Goal: Task Accomplishment & Management: Manage account settings

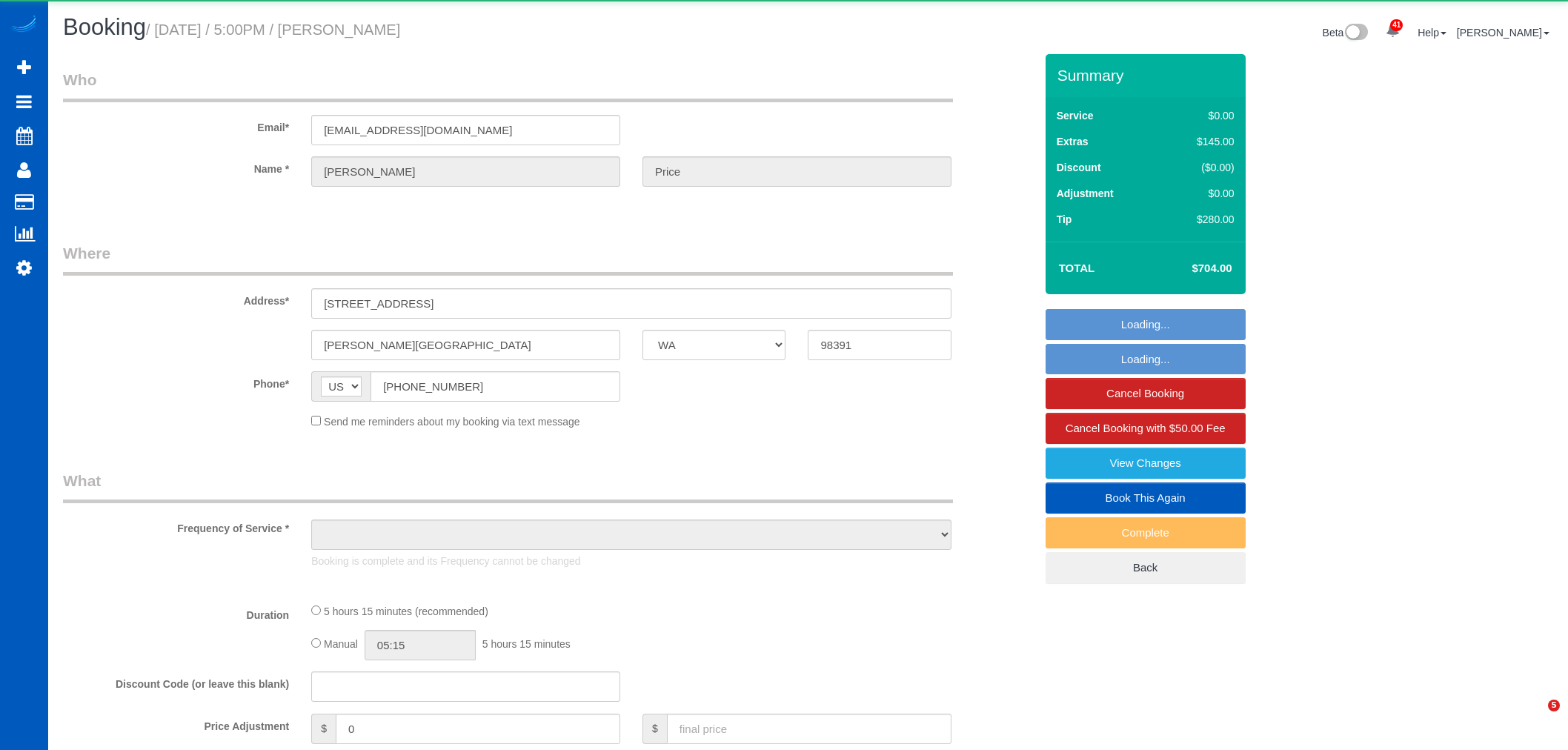
select select "WA"
select select "object:24289"
select select "string:fspay-48b34d72-6a3c-40f0-a287-4eb9aab13f94"
select select "199"
select select "1001"
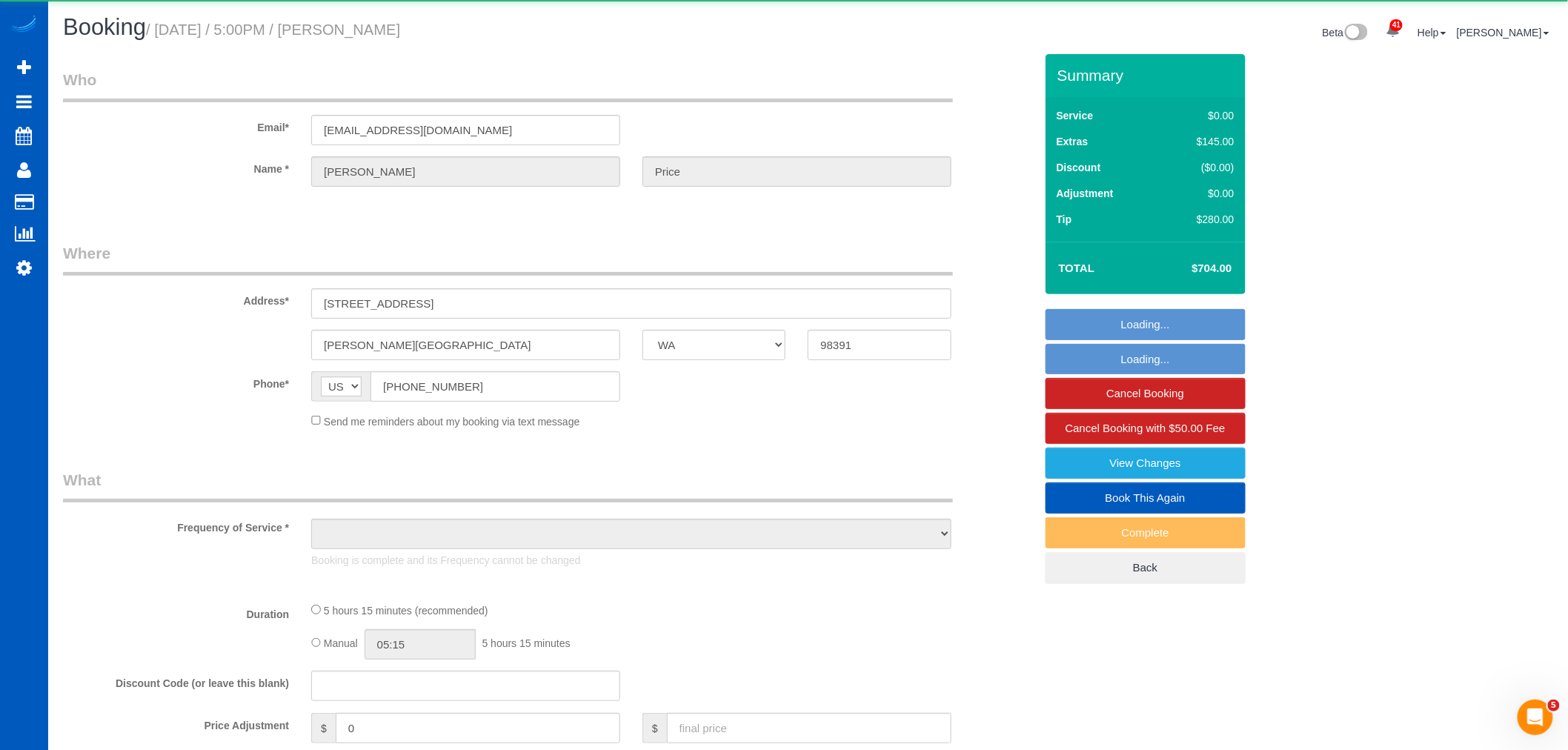
select select "3"
select select "2"
select select "number:8"
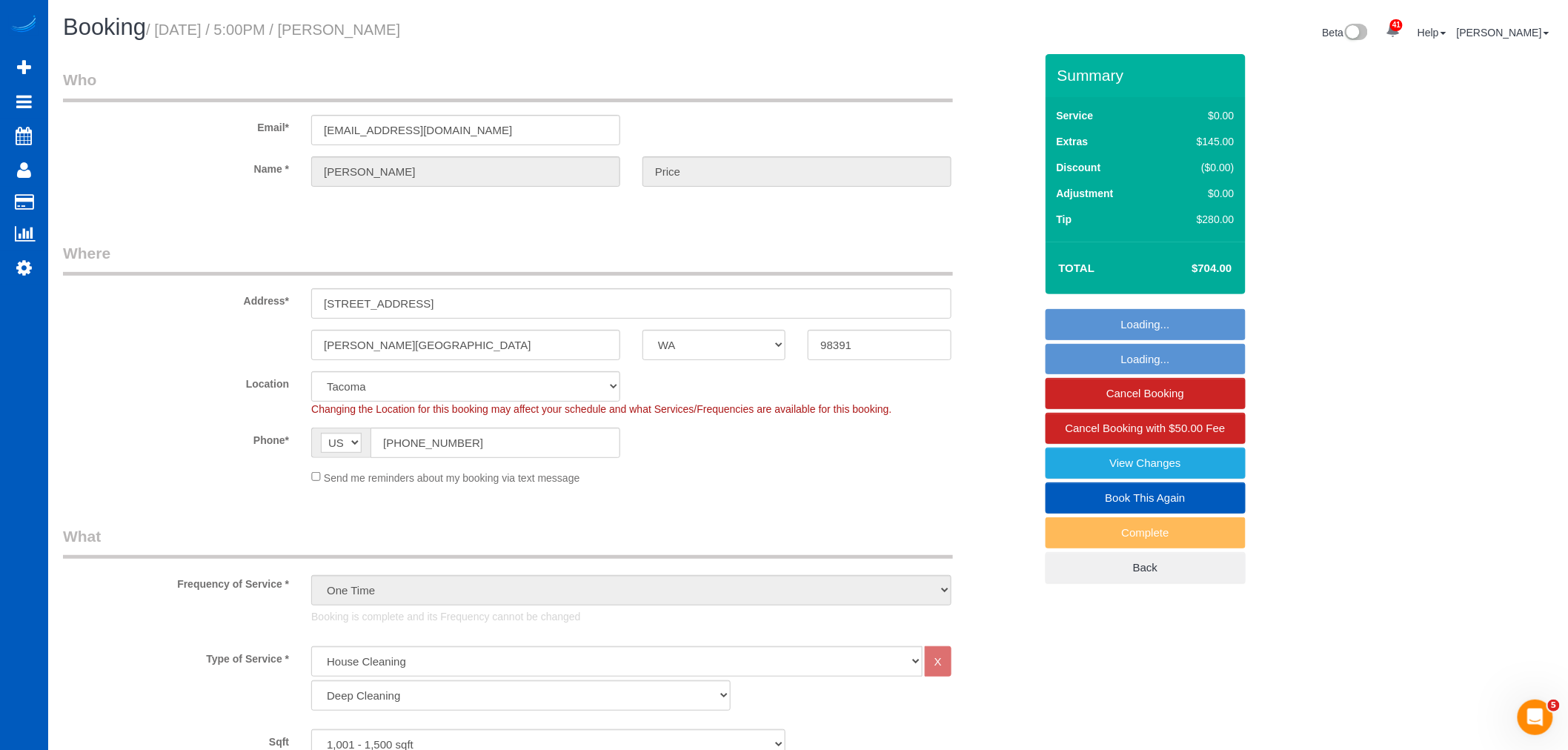
select select "object:24694"
select select "spot79"
select select "1001"
select select "3"
select select "2"
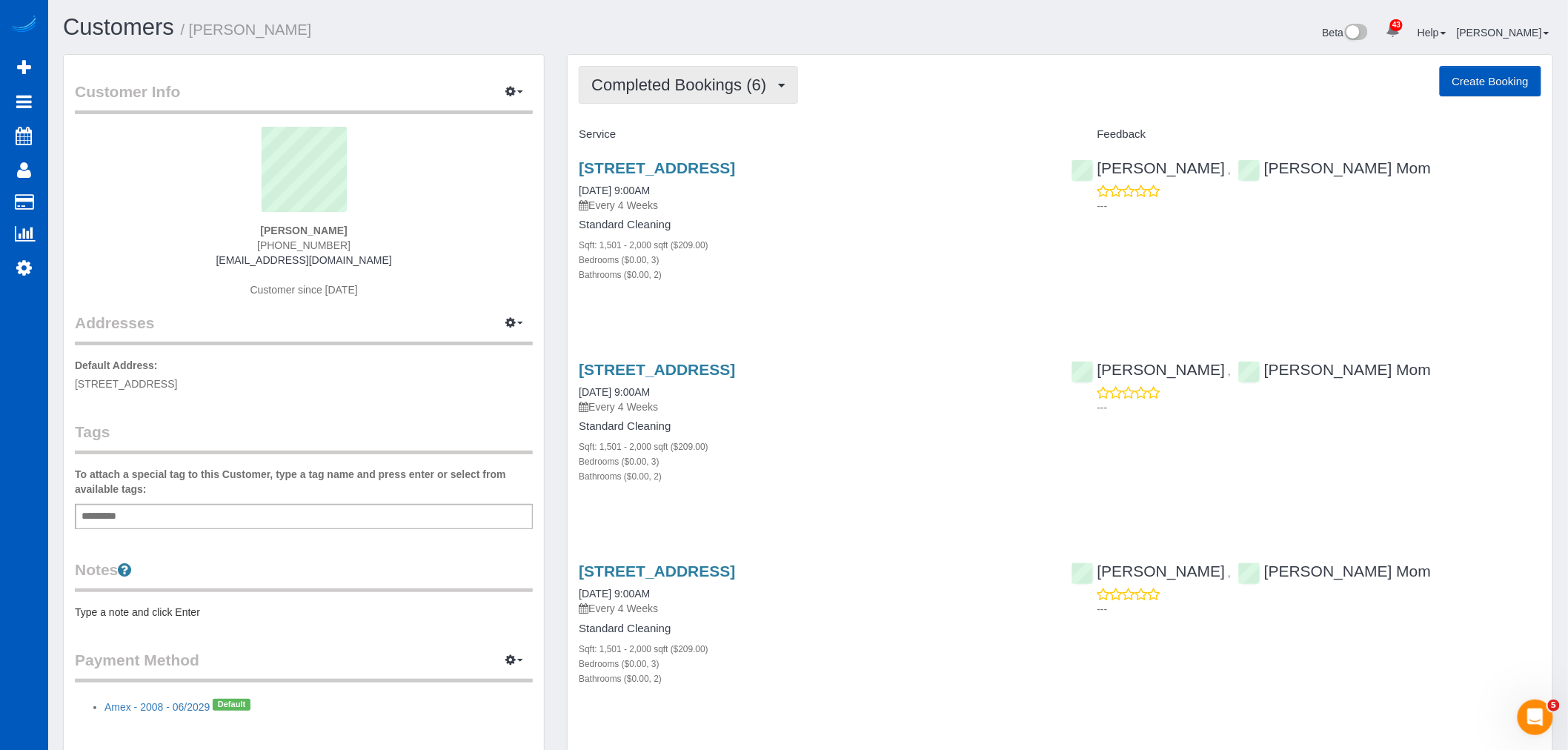
click at [727, 76] on span "Completed Bookings (6)" at bounding box center [682, 84] width 182 height 18
click at [684, 133] on link "Upcoming Bookings (11)" at bounding box center [657, 139] width 156 height 19
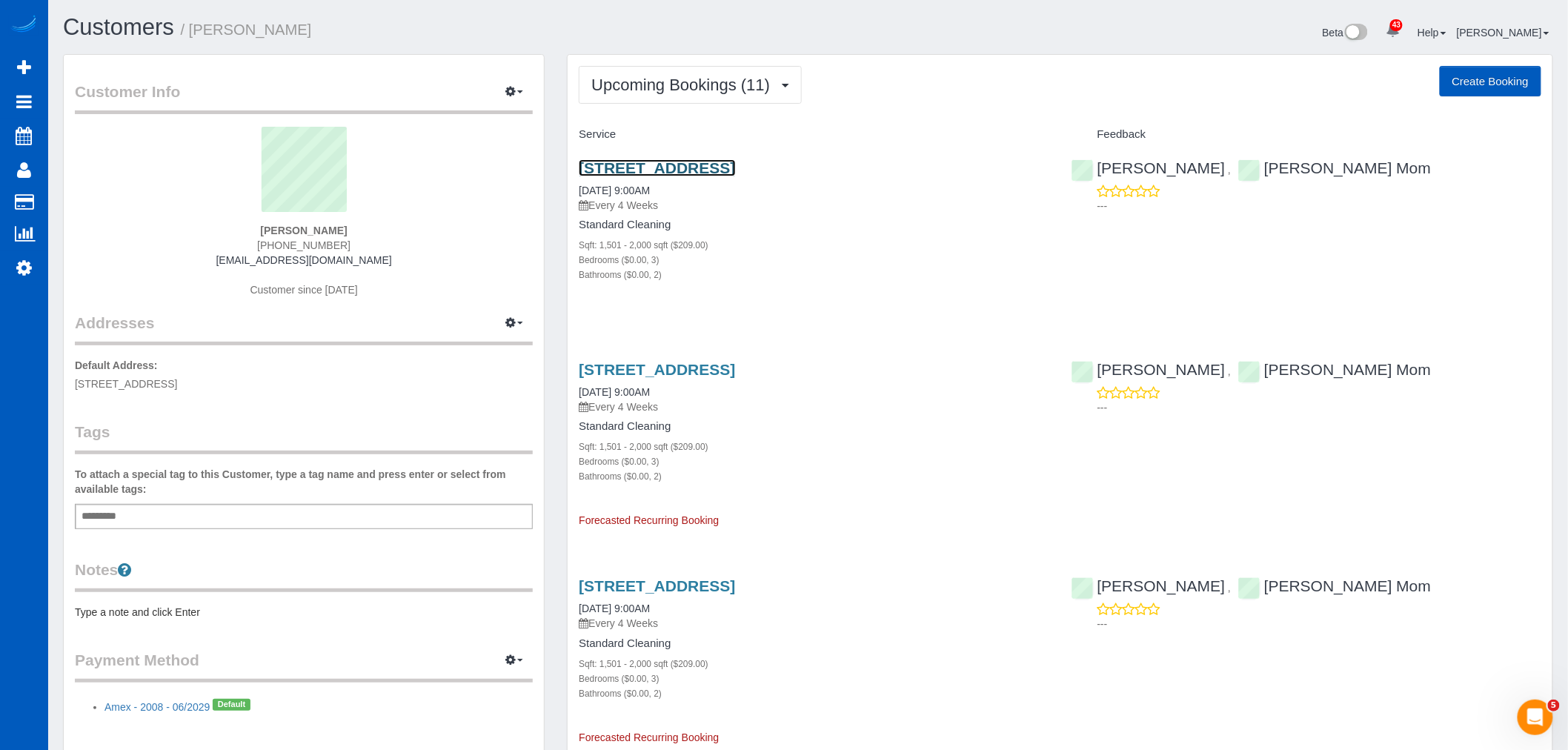
click at [692, 164] on link "5252 Marlborough Dr, San Diego, CA 92116" at bounding box center [657, 168] width 156 height 17
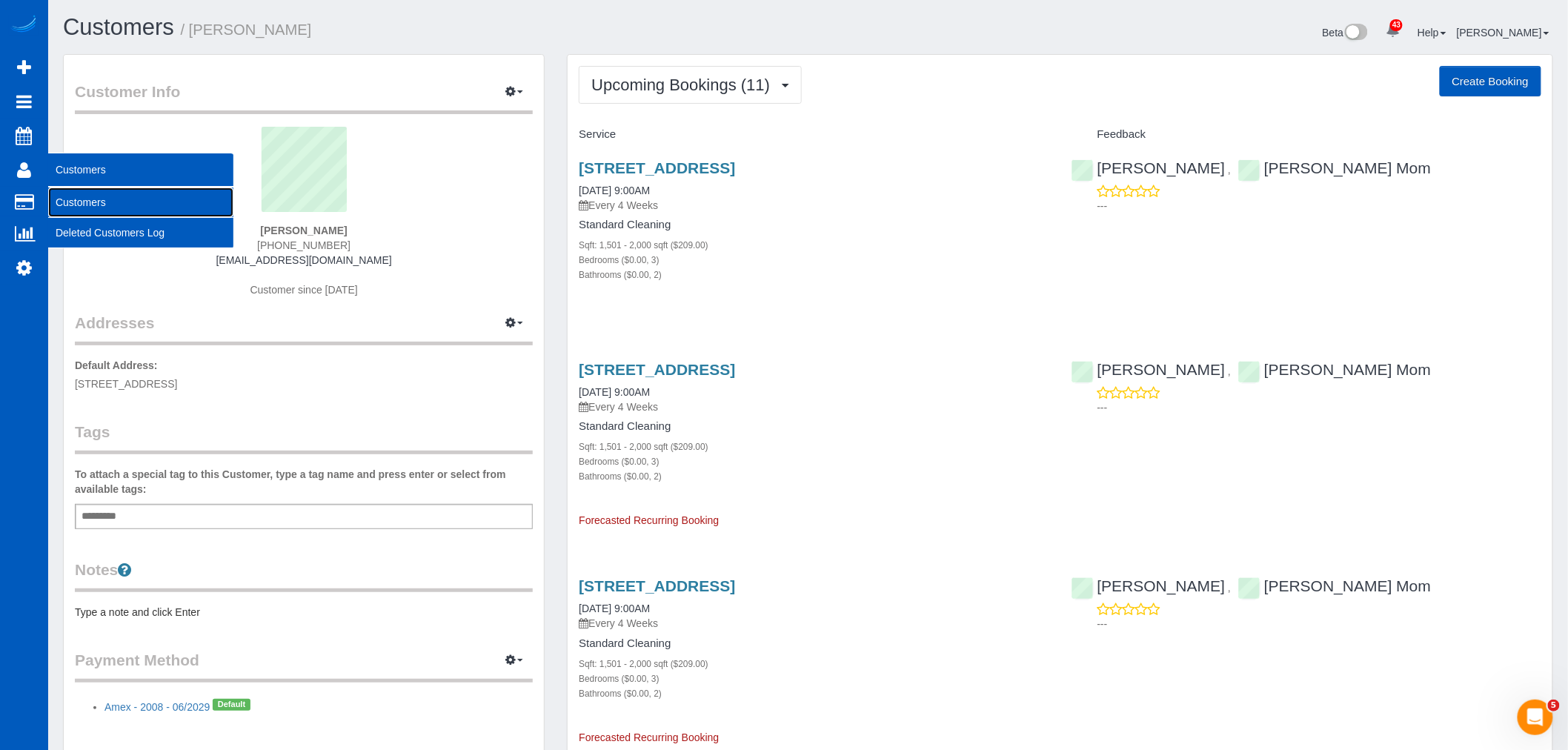
click at [133, 202] on link "Customers" at bounding box center [141, 202] width 185 height 30
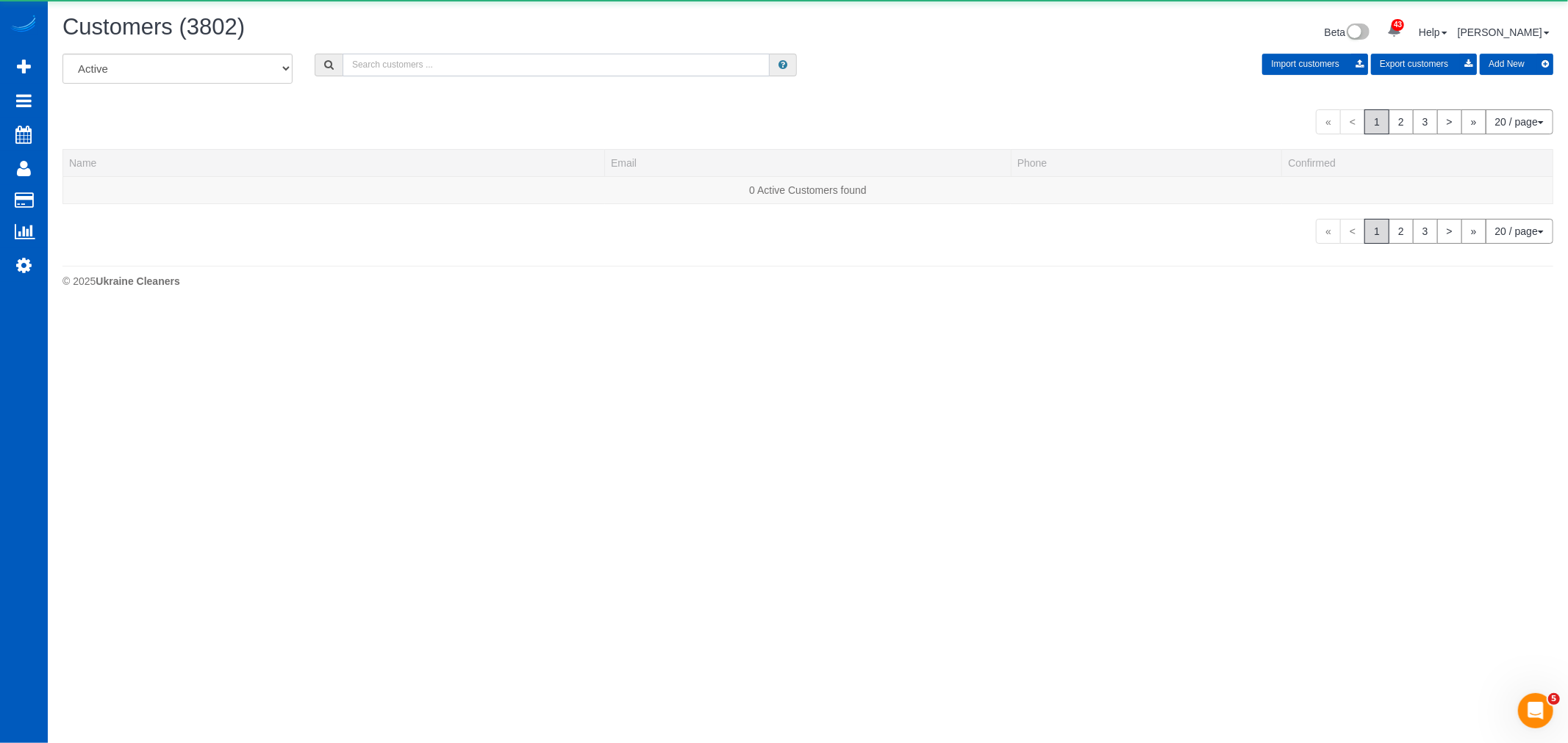
click at [393, 72] on input "text" at bounding box center [555, 65] width 427 height 23
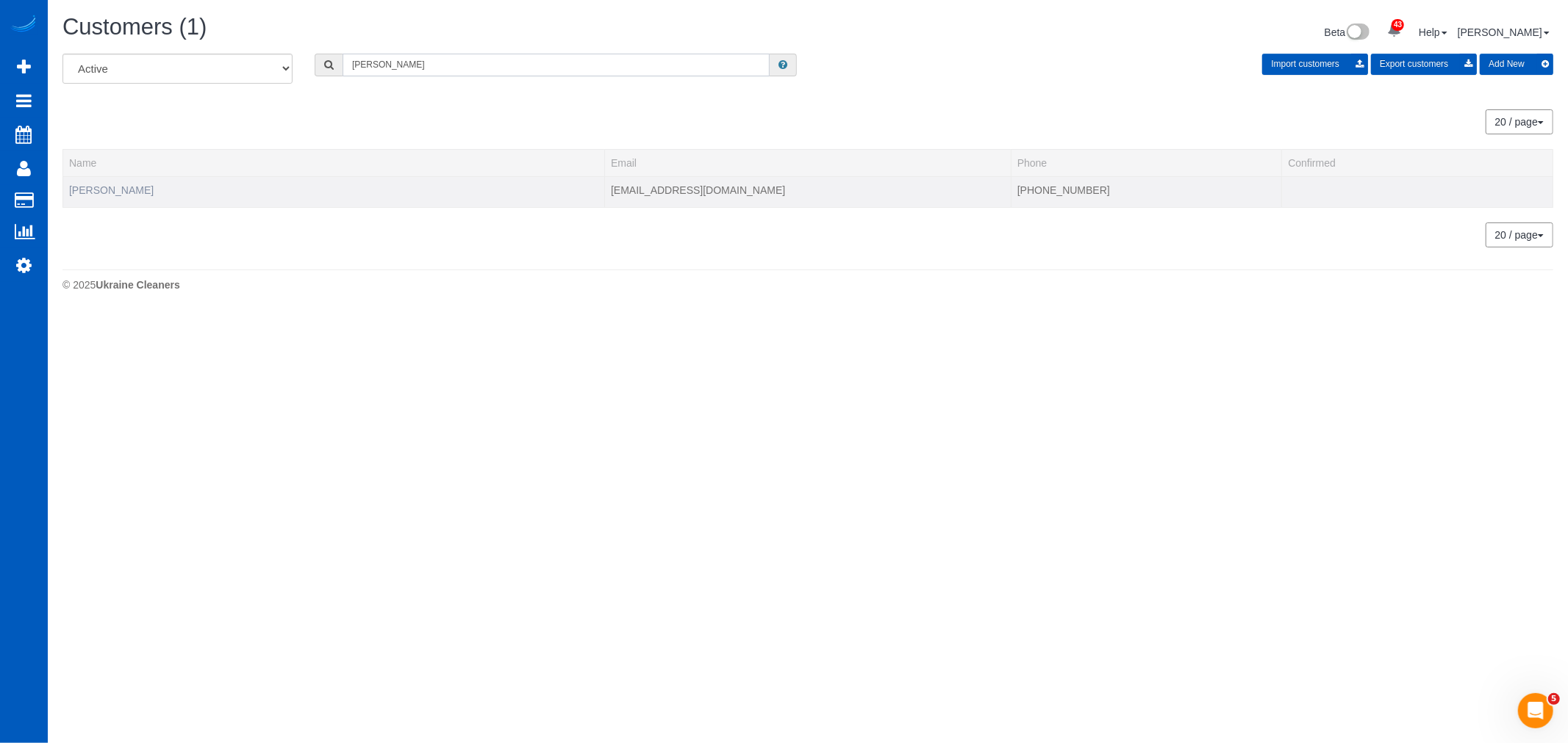
type input "andrea dugger"
click at [69, 185] on link "Andrea Dugger" at bounding box center [111, 190] width 84 height 11
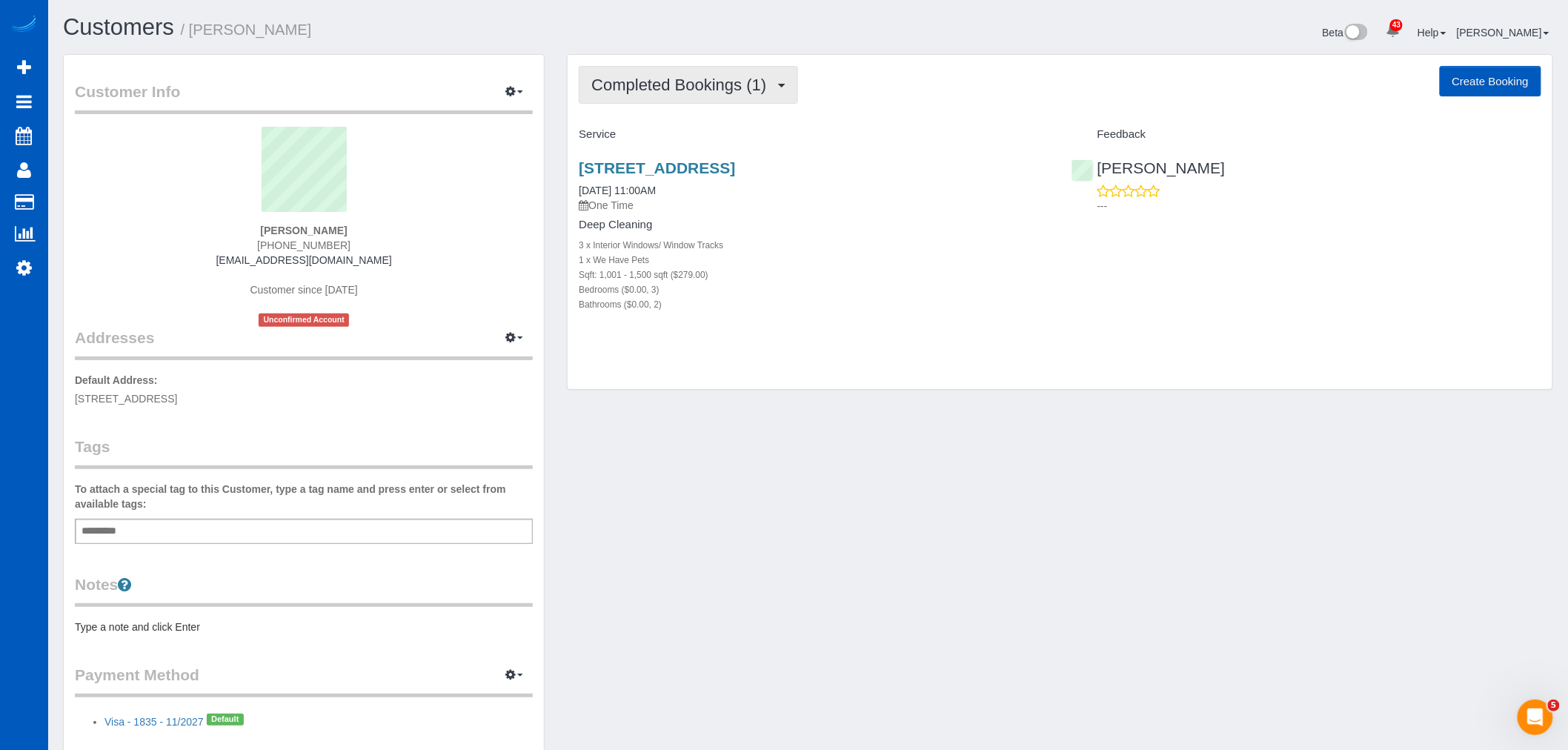
click at [692, 78] on span "Completed Bookings (1)" at bounding box center [682, 84] width 182 height 18
click at [694, 137] on link "Upcoming Bookings (11)" at bounding box center [657, 139] width 156 height 19
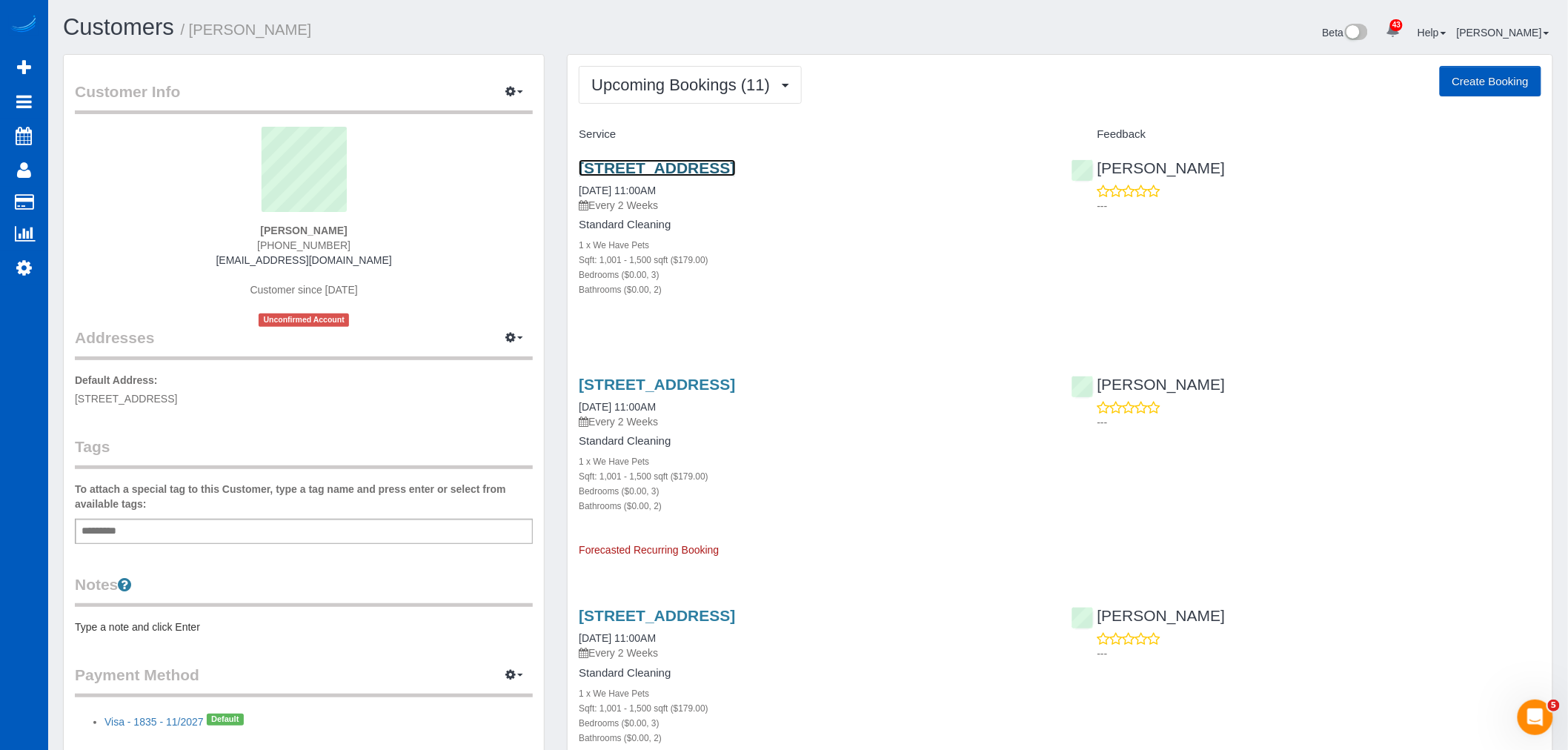
click at [642, 166] on link "810 Dexter Ave N, 745, Seattle, WA 98109" at bounding box center [657, 168] width 156 height 17
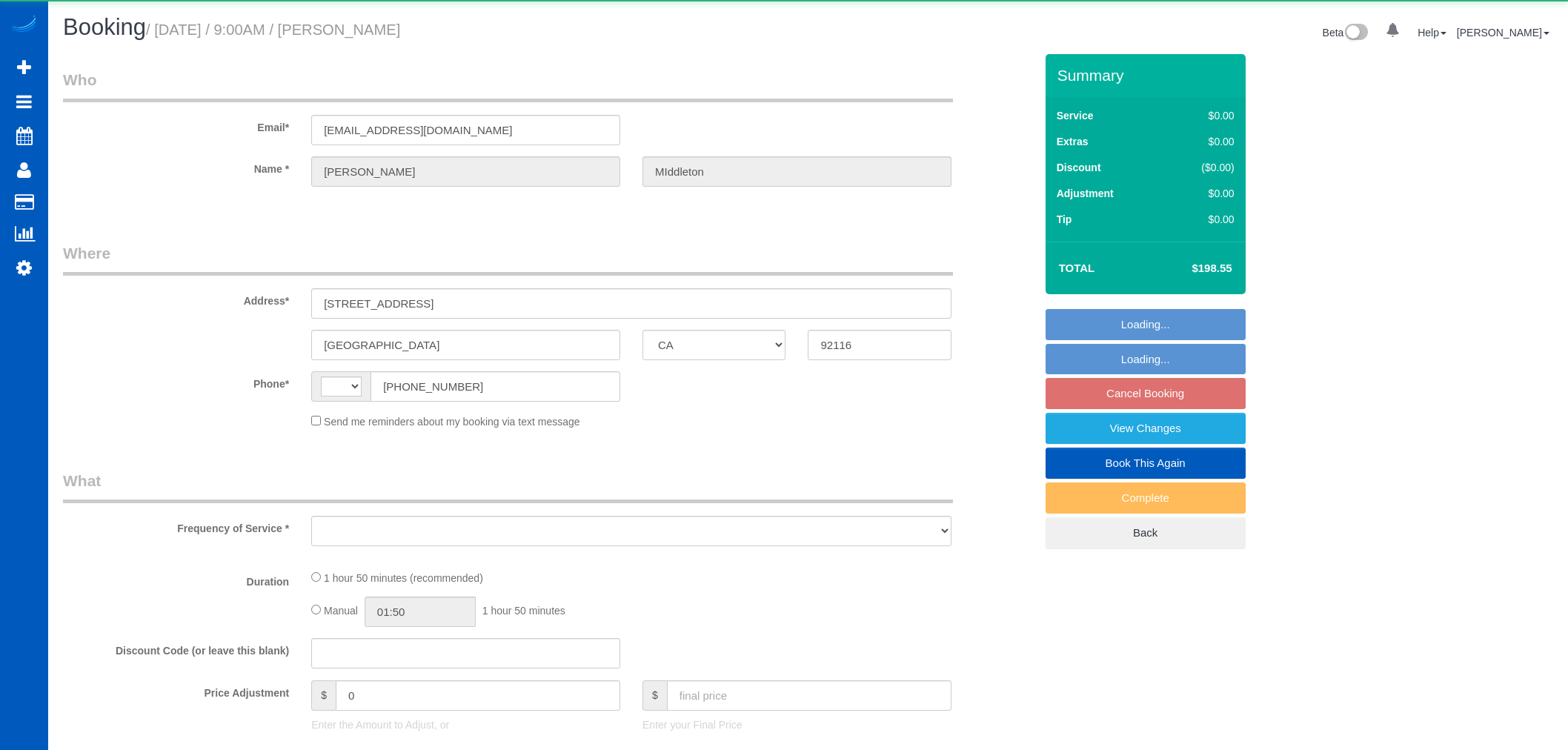
select select "CA"
select select "string:[GEOGRAPHIC_DATA]"
select select "object:809"
select select "string:fspay-5fcdae0a-fa11-49af-9e6f-6b2441ed0955"
select select "199"
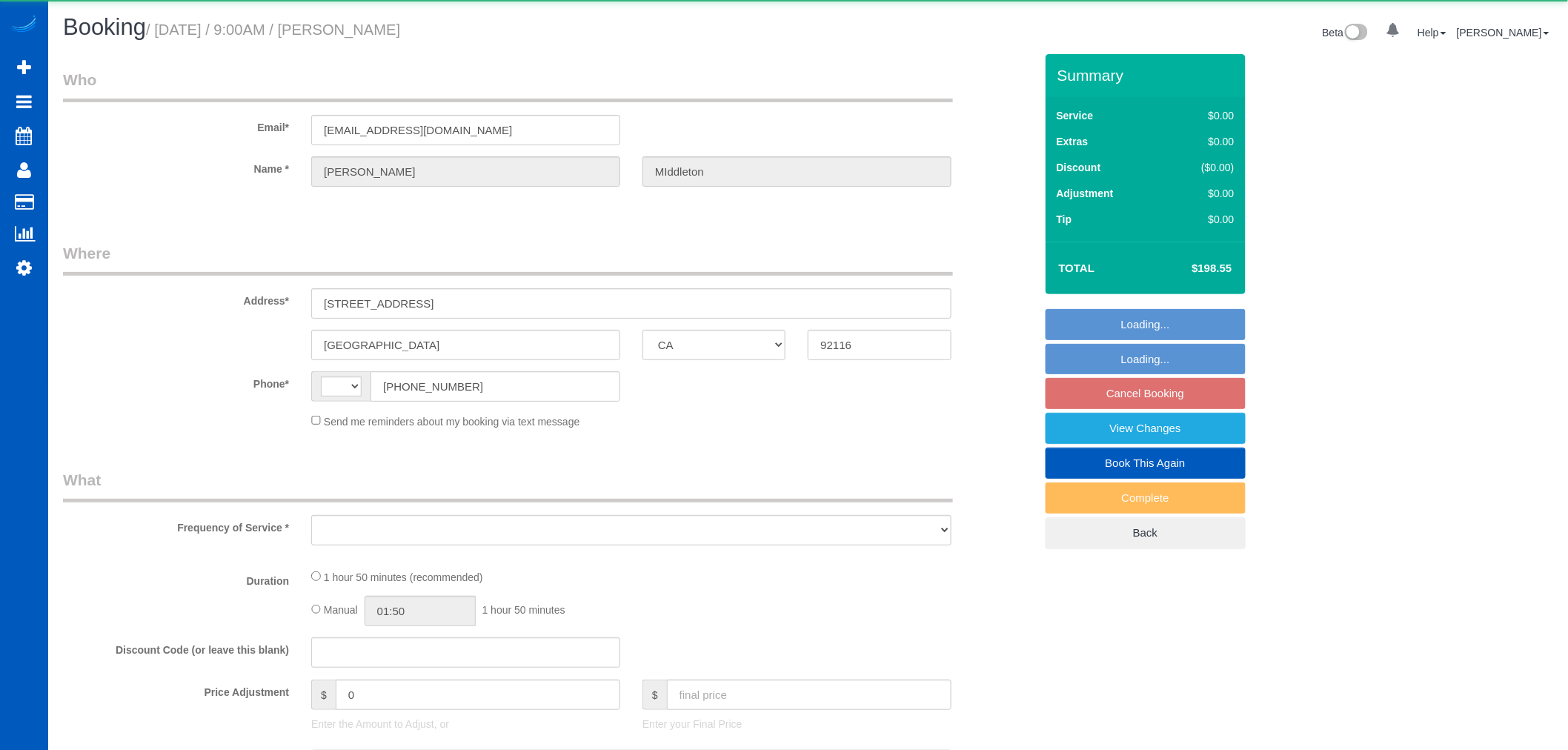
select select "1501"
select select "3"
select select "2"
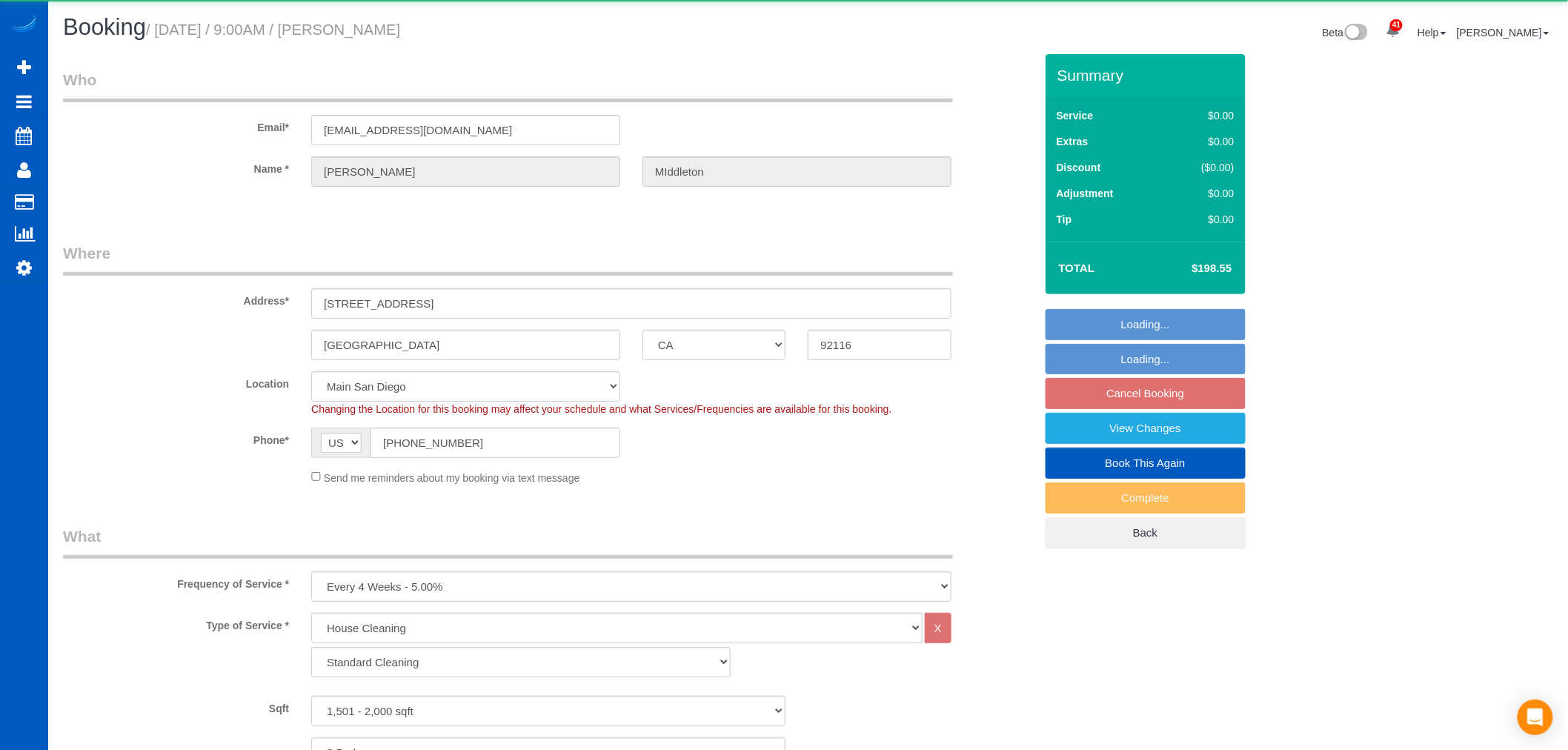
select select "object:1092"
select select "1501"
select select "3"
select select "2"
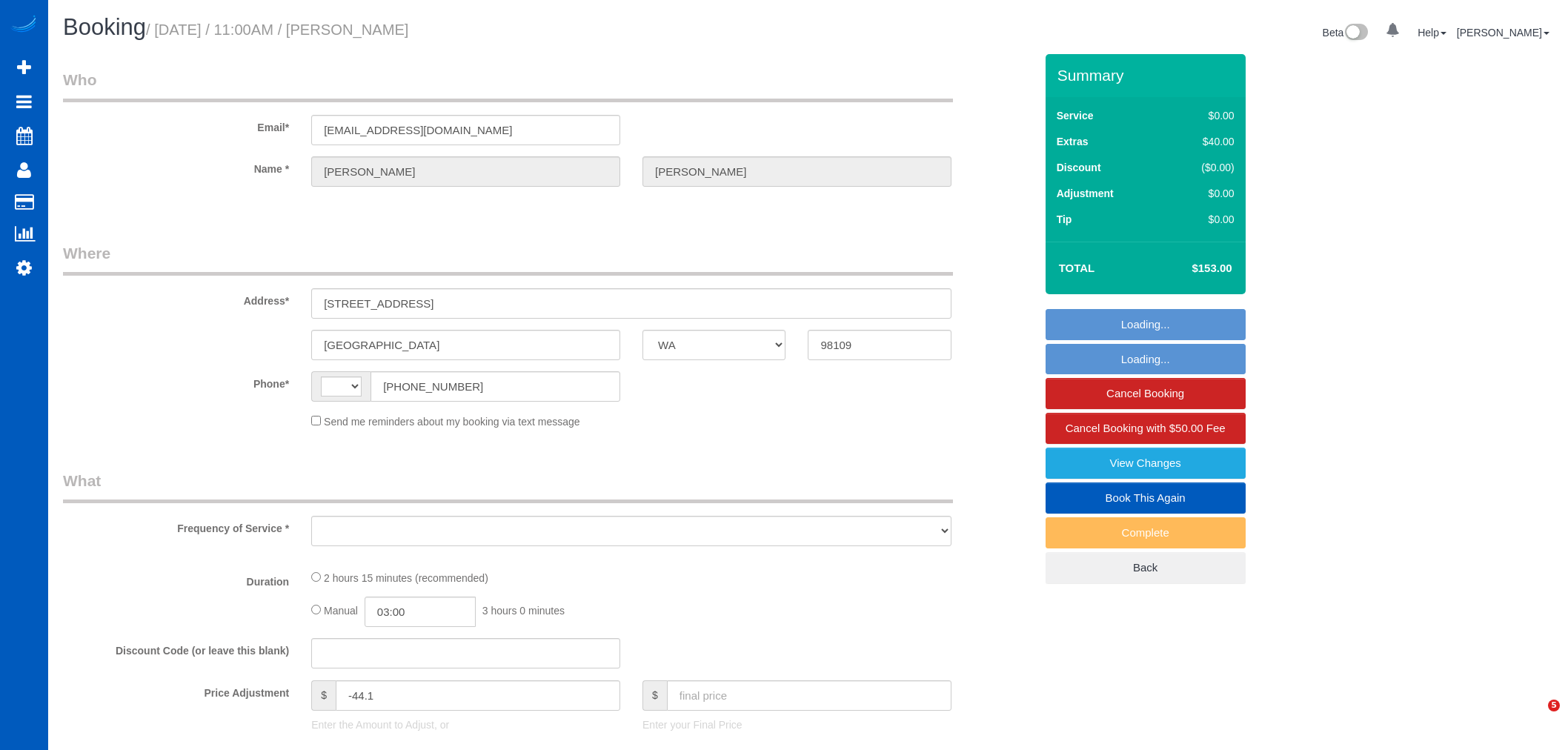
select select "WA"
select select "string:[GEOGRAPHIC_DATA]"
select select "object:1155"
select select "string:fspay-5f67b0d7-0347-4317-beb2-cb49b981314c"
select select "199"
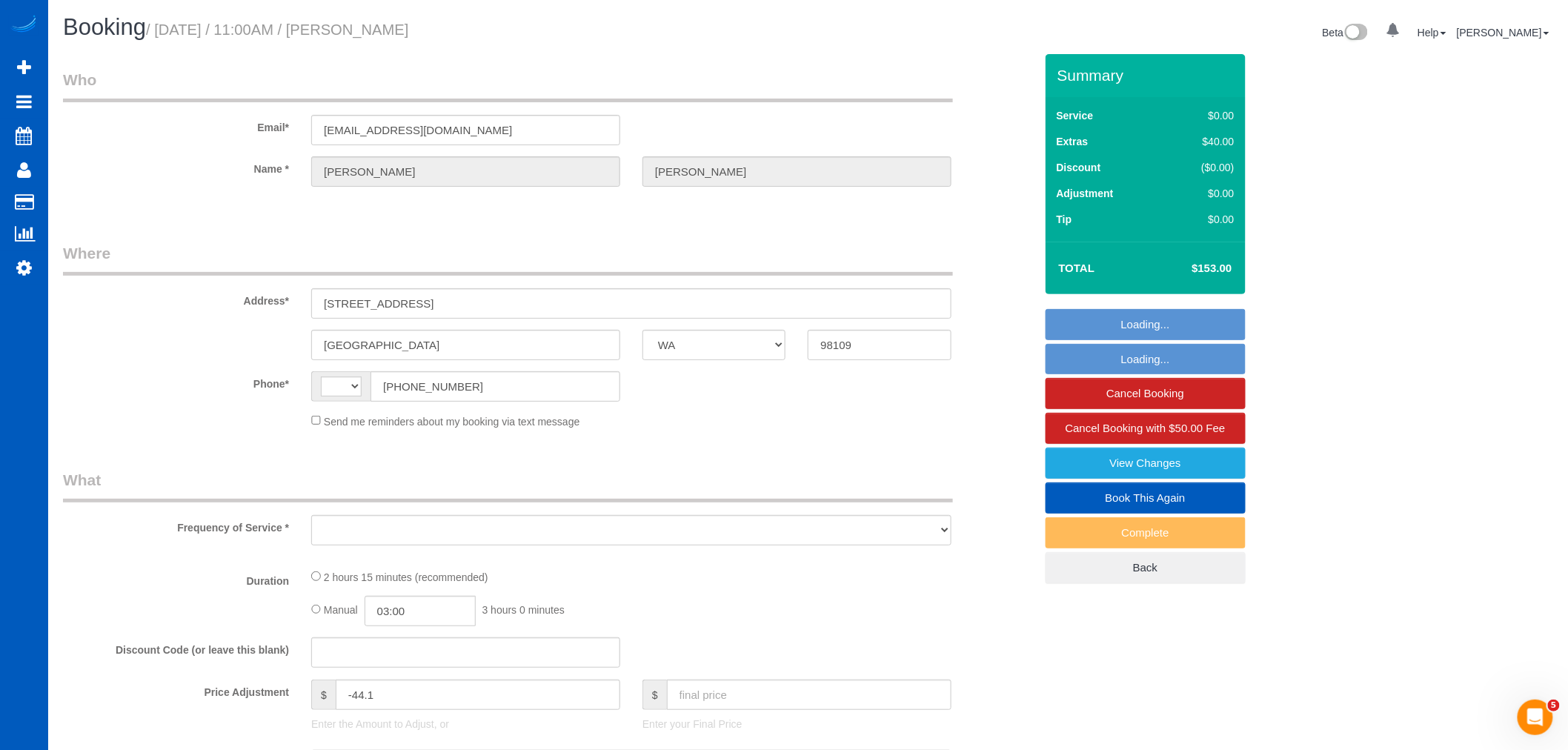
select select "1001"
select select "3"
select select "2"
select select "spot1"
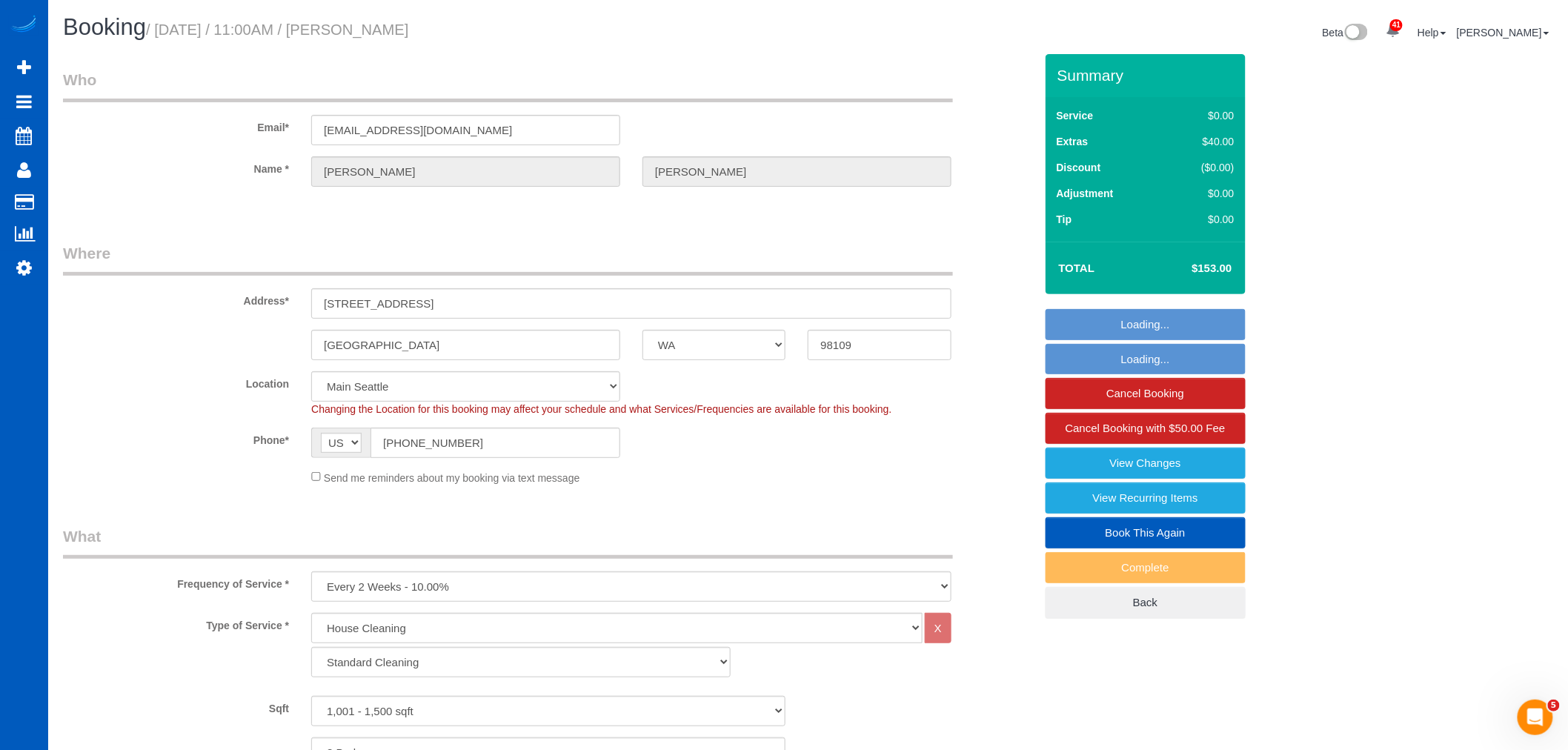
select select "1001"
select select "3"
select select "2"
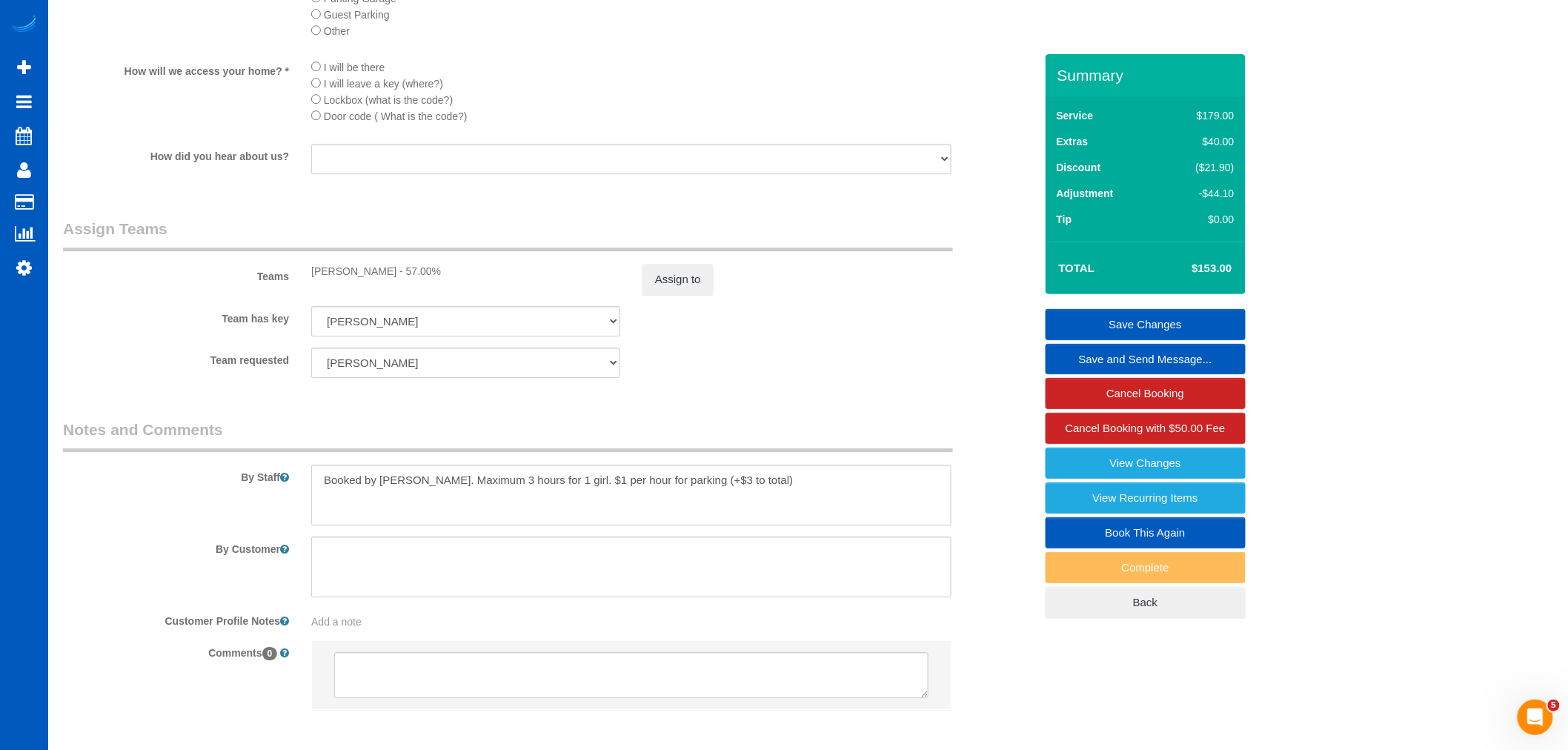
scroll to position [1819, 0]
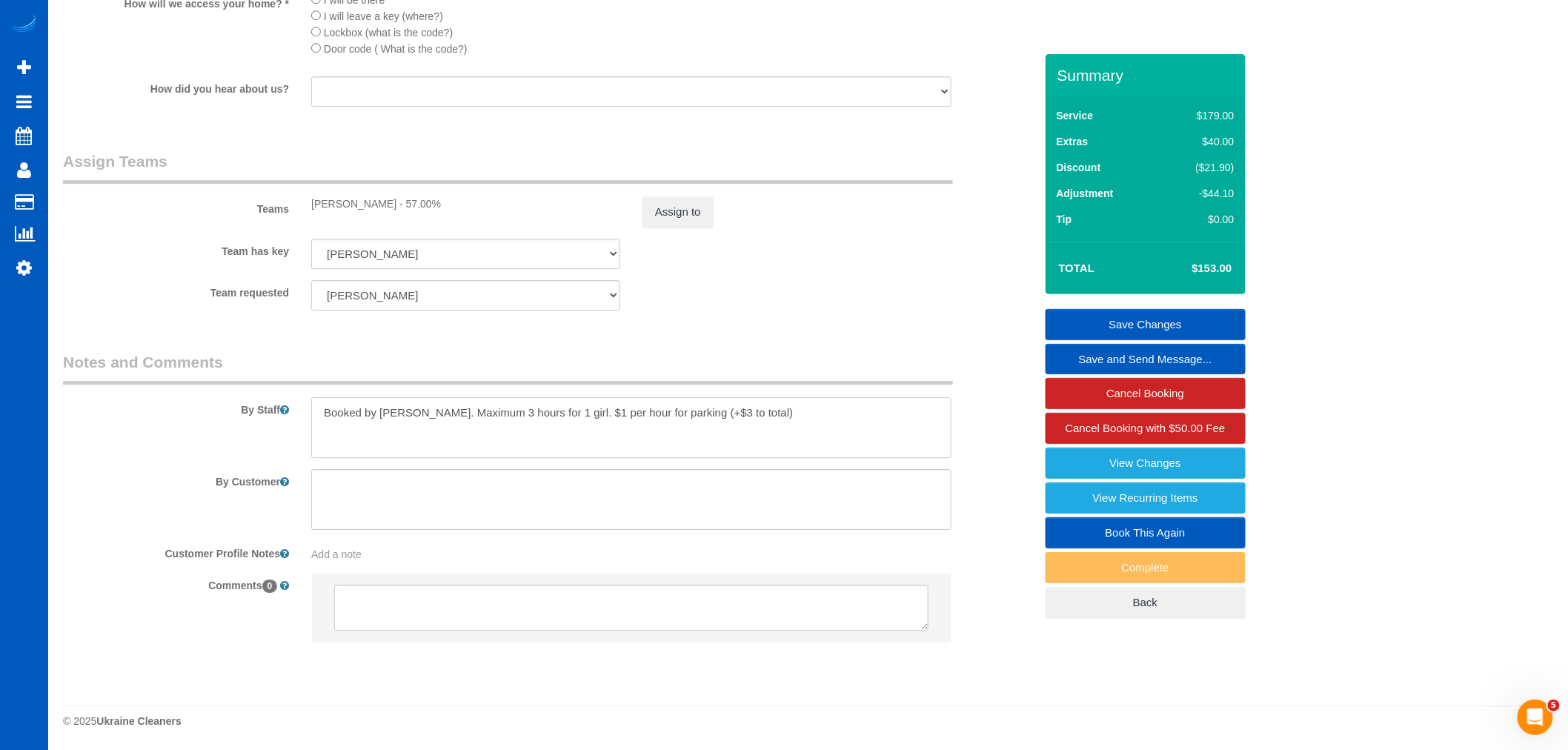
click at [812, 426] on textarea at bounding box center [631, 427] width 641 height 61
paste textarea "call her name on the call box "Andrea Dugger" or "Dugger, Andrea" and she can r…"
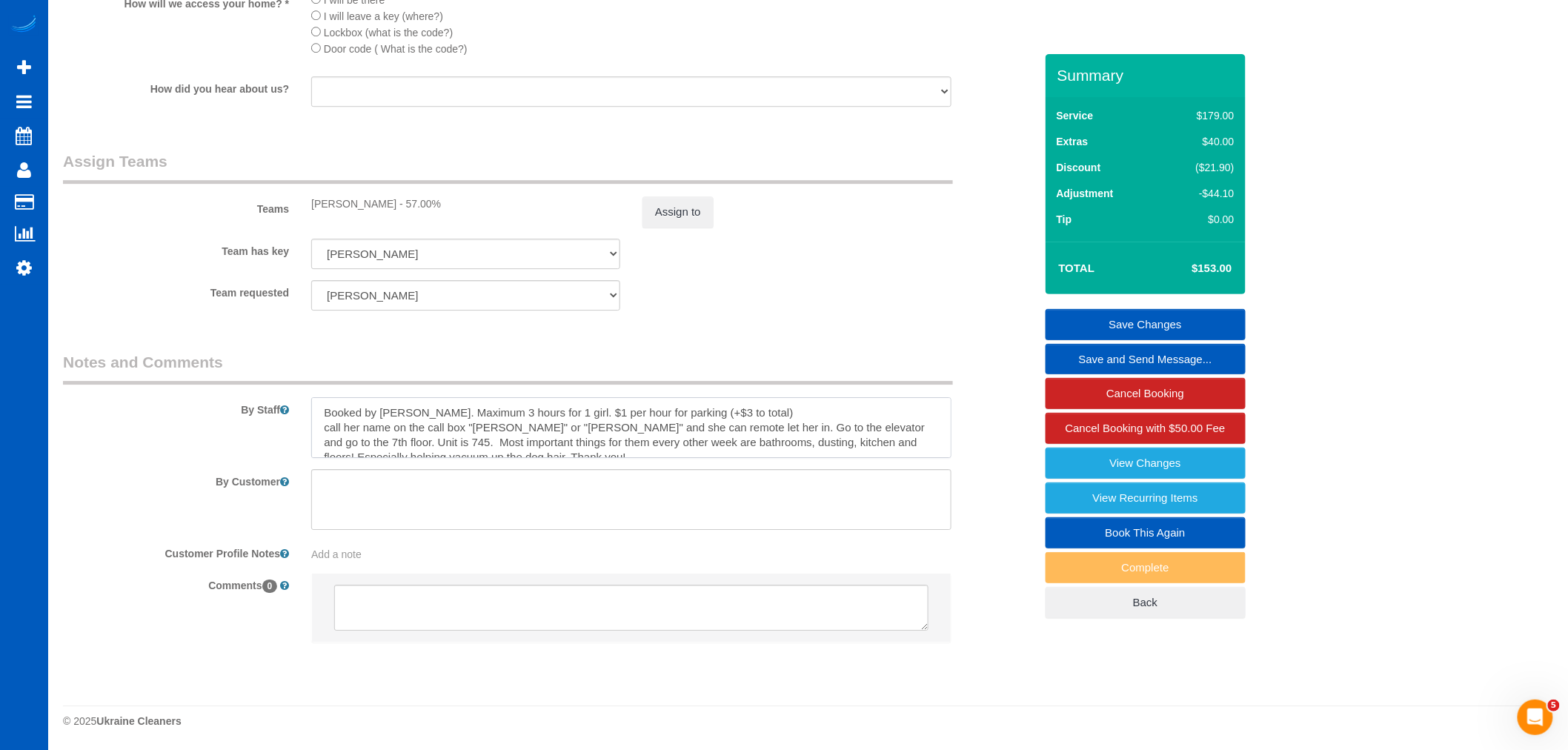
scroll to position [5, 0]
drag, startPoint x: 329, startPoint y: 419, endPoint x: 320, endPoint y: 419, distance: 9.0
click at [320, 419] on textarea at bounding box center [631, 427] width 641 height 61
click at [782, 416] on textarea at bounding box center [631, 427] width 641 height 61
drag, startPoint x: 793, startPoint y: 416, endPoint x: 773, endPoint y: 417, distance: 20.0
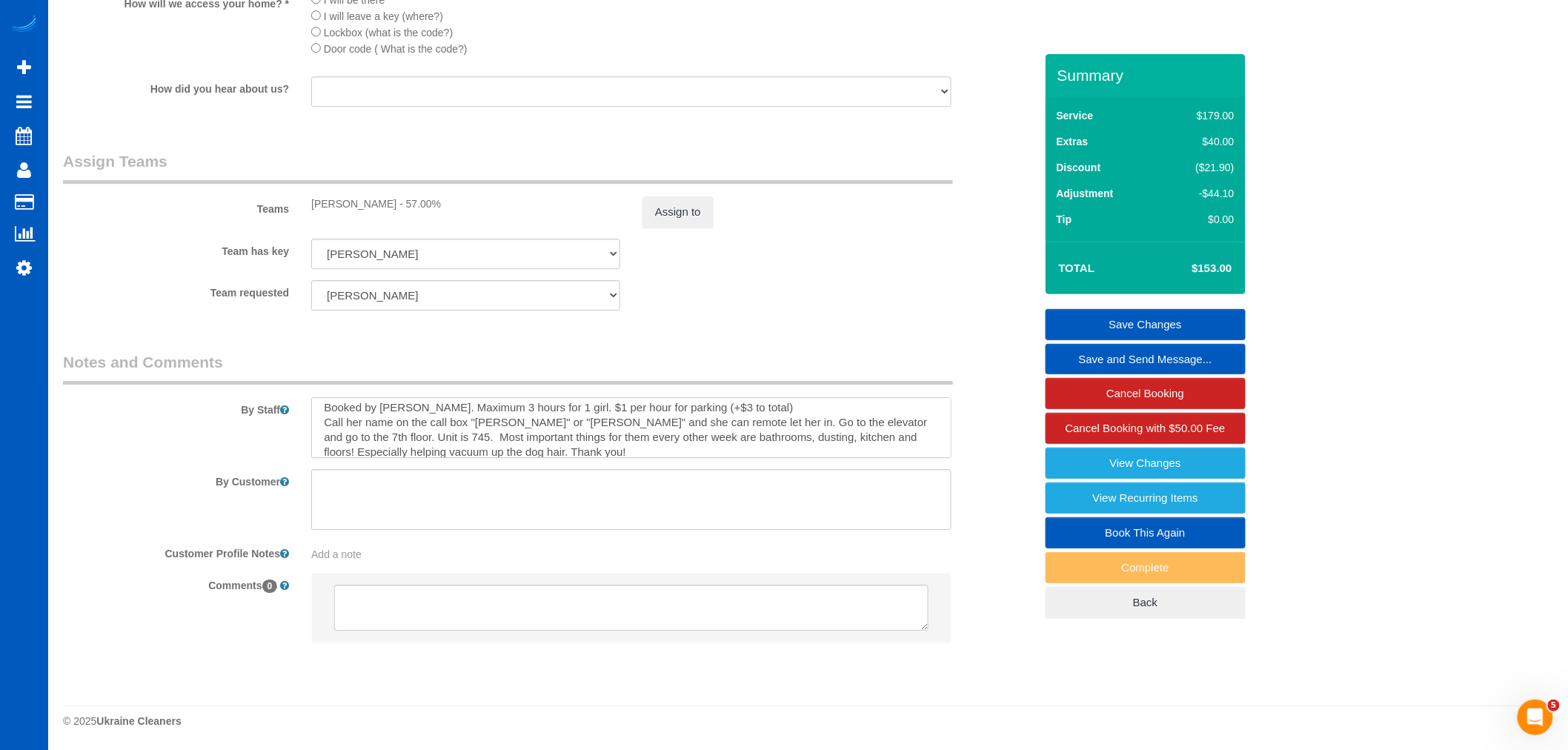
click at [773, 417] on textarea at bounding box center [631, 427] width 641 height 61
drag, startPoint x: 776, startPoint y: 419, endPoint x: 791, endPoint y: 419, distance: 15.0
click at [791, 419] on textarea at bounding box center [631, 427] width 641 height 61
click at [663, 454] on textarea at bounding box center [631, 427] width 641 height 61
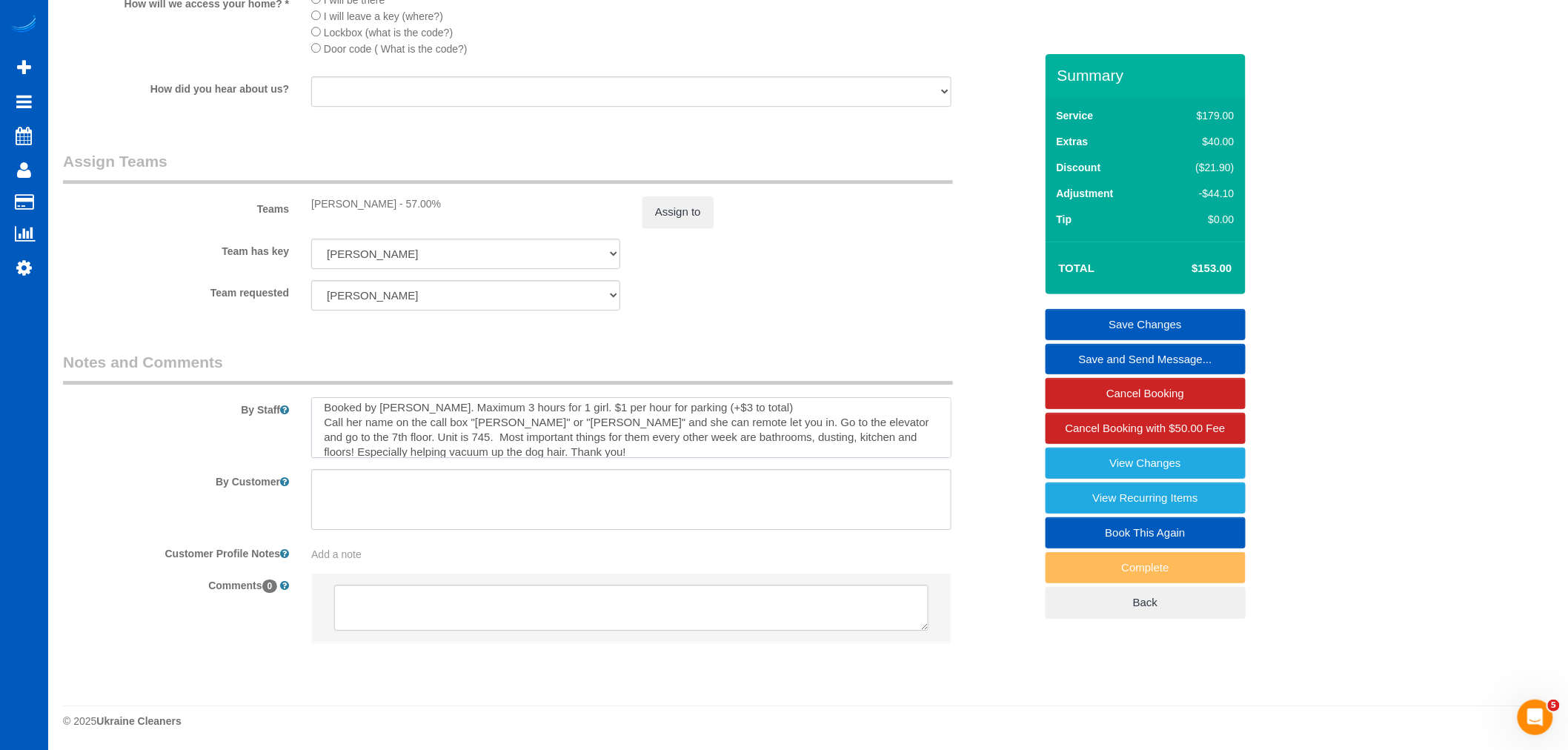
click at [661, 454] on textarea at bounding box center [631, 427] width 641 height 61
type textarea "Booked by Aaron. Maximum 3 hours for 1 girl. $1 per hour for parking (+$3 to to…"
click at [964, 403] on div "By Staff" at bounding box center [548, 405] width 994 height 107
click at [1122, 320] on link "Save Changes" at bounding box center [1146, 325] width 200 height 31
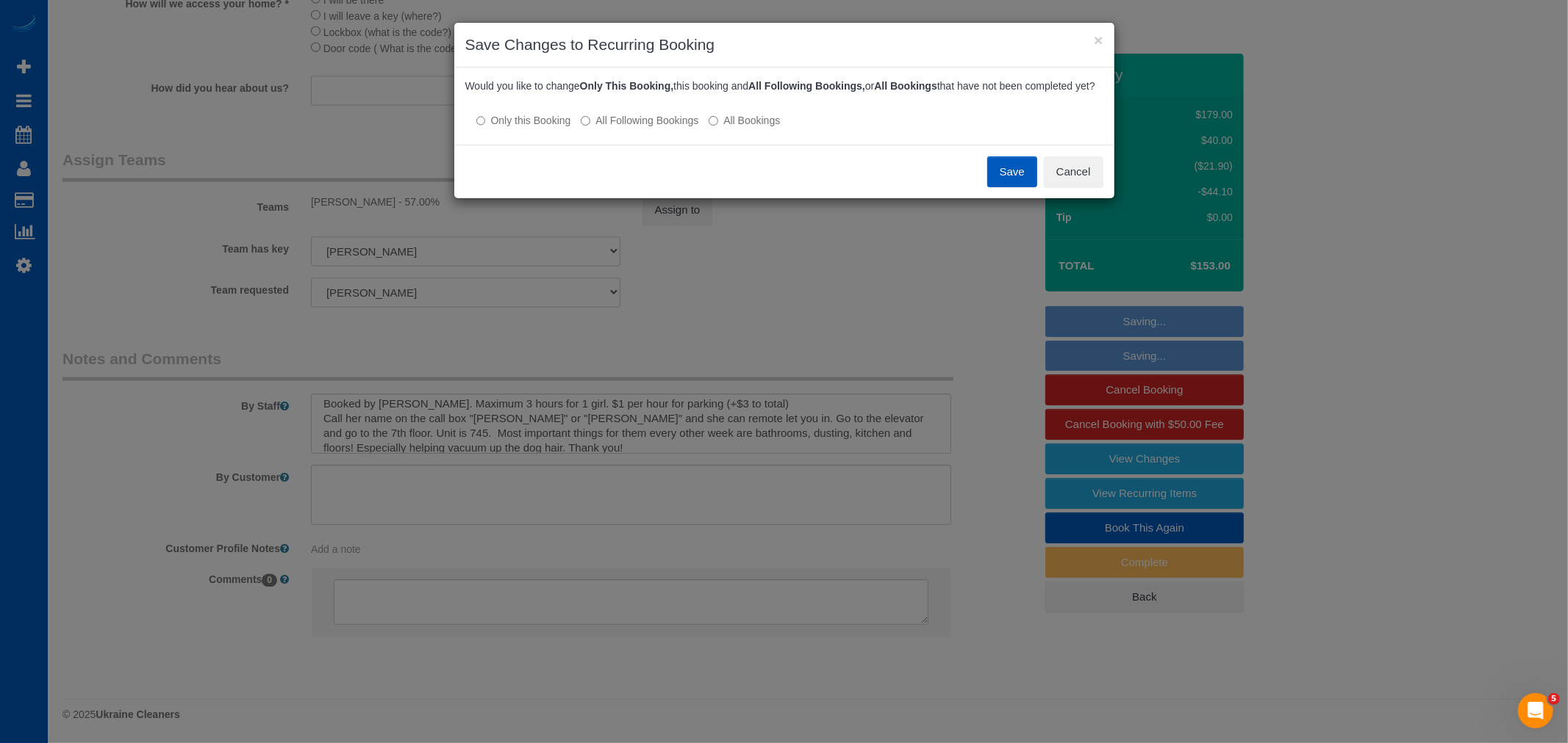
click at [604, 128] on label "All Following Bookings" at bounding box center [639, 119] width 118 height 14
click at [1012, 187] on button "Save" at bounding box center [1012, 172] width 50 height 31
